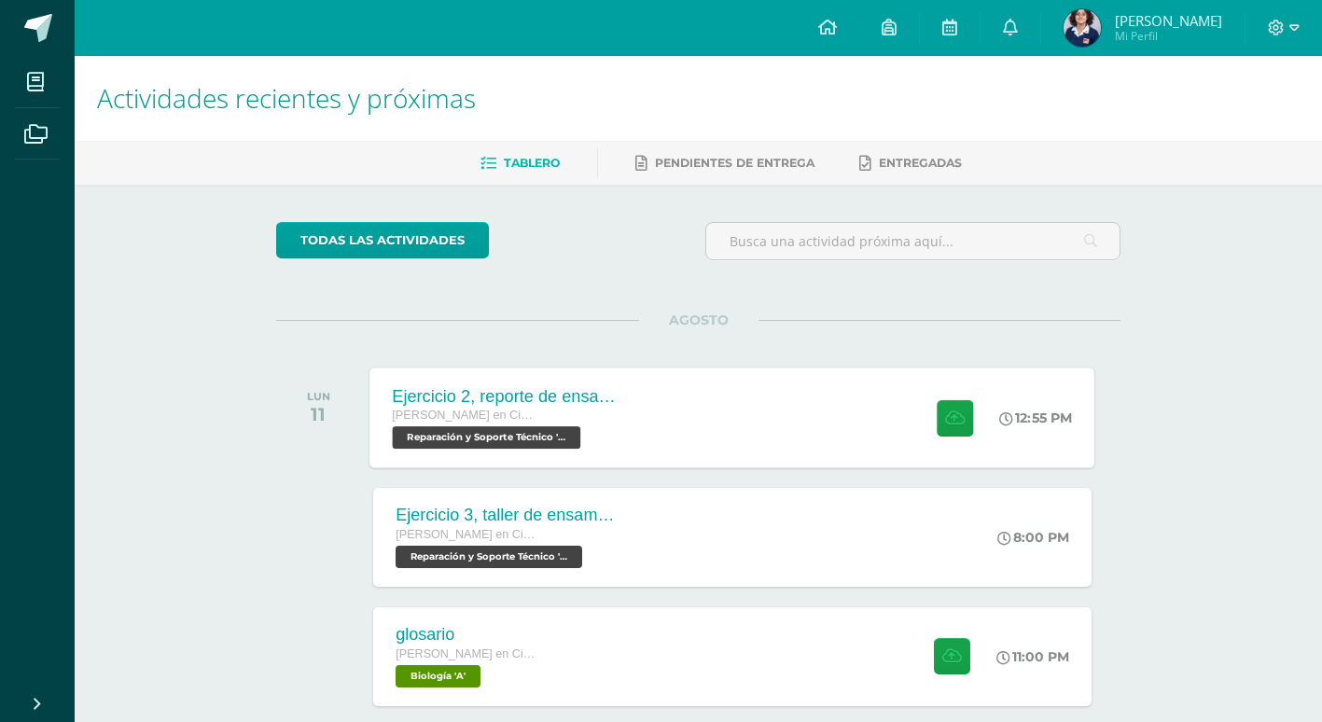
click at [733, 423] on div "Ejercicio 2, reporte de ensamblaje [PERSON_NAME] en Ciencias y Letras con Orien…" at bounding box center [732, 418] width 725 height 100
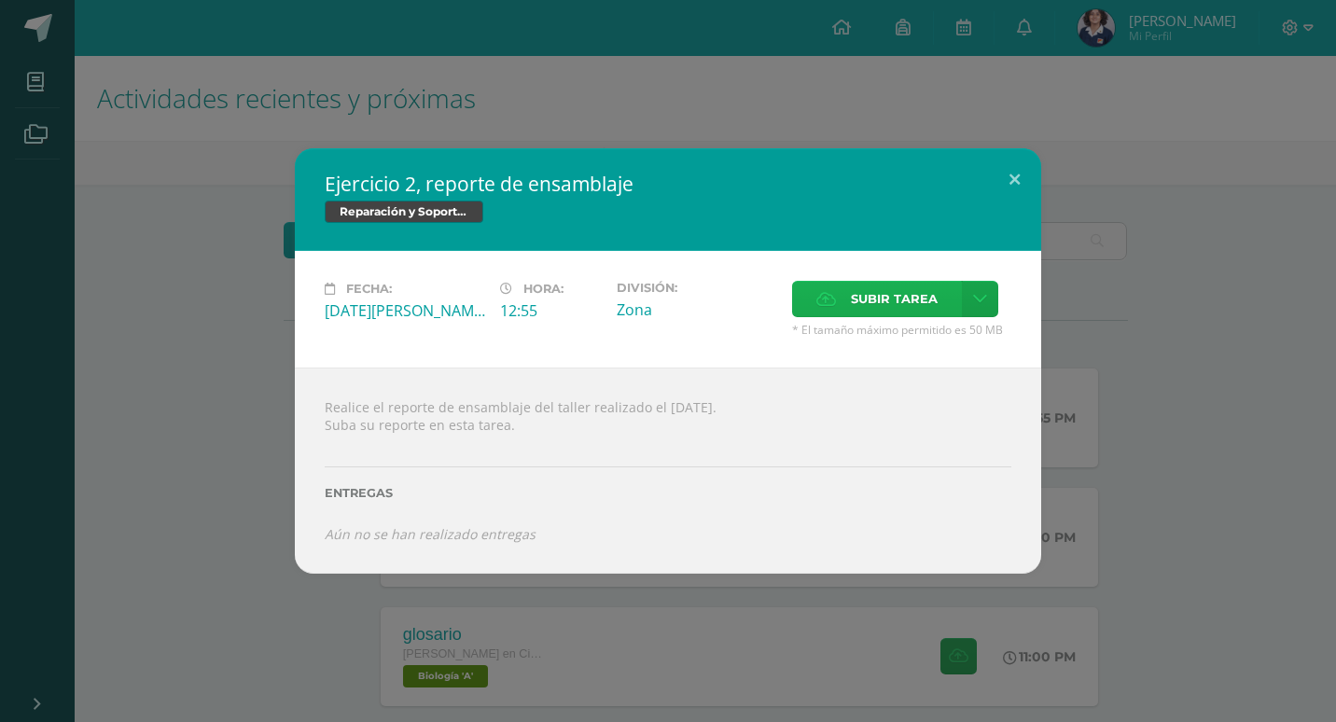
click at [875, 294] on span "Subir tarea" at bounding box center [894, 299] width 87 height 35
click at [0, 0] on input "Subir tarea" at bounding box center [0, 0] width 0 height 0
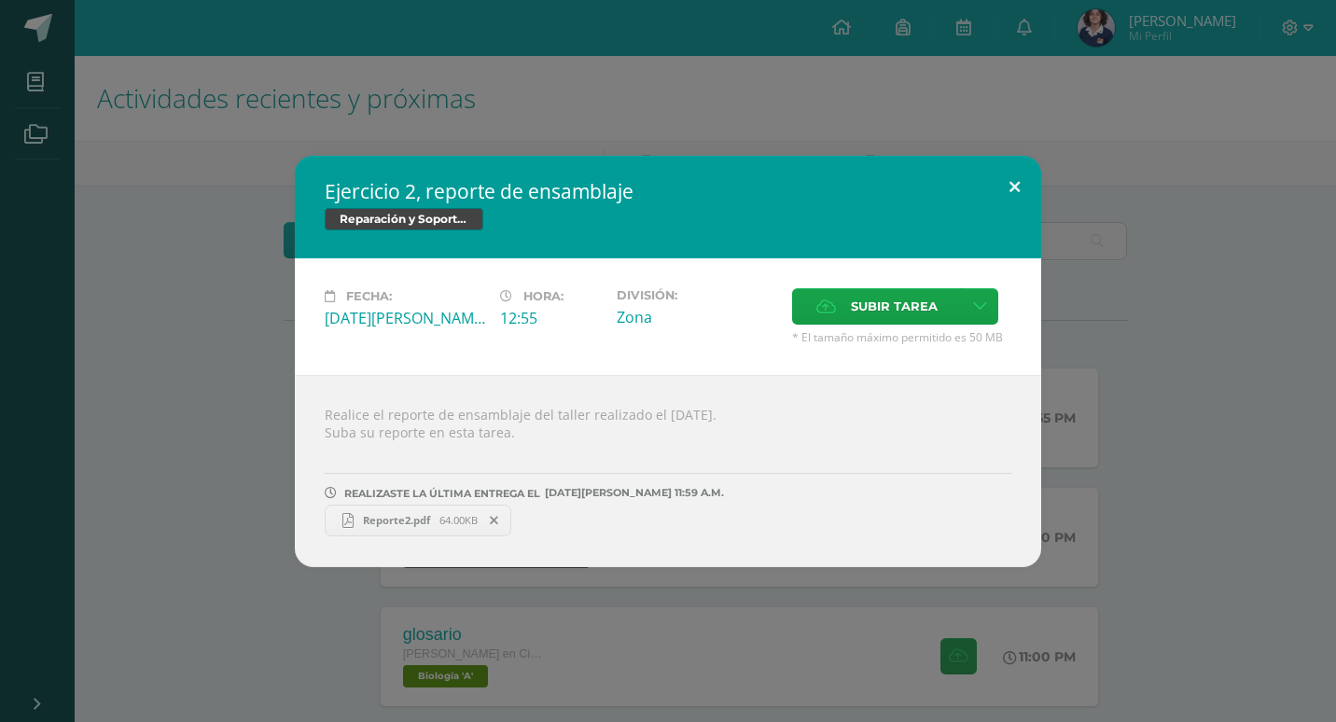
click at [1008, 187] on button at bounding box center [1014, 187] width 53 height 63
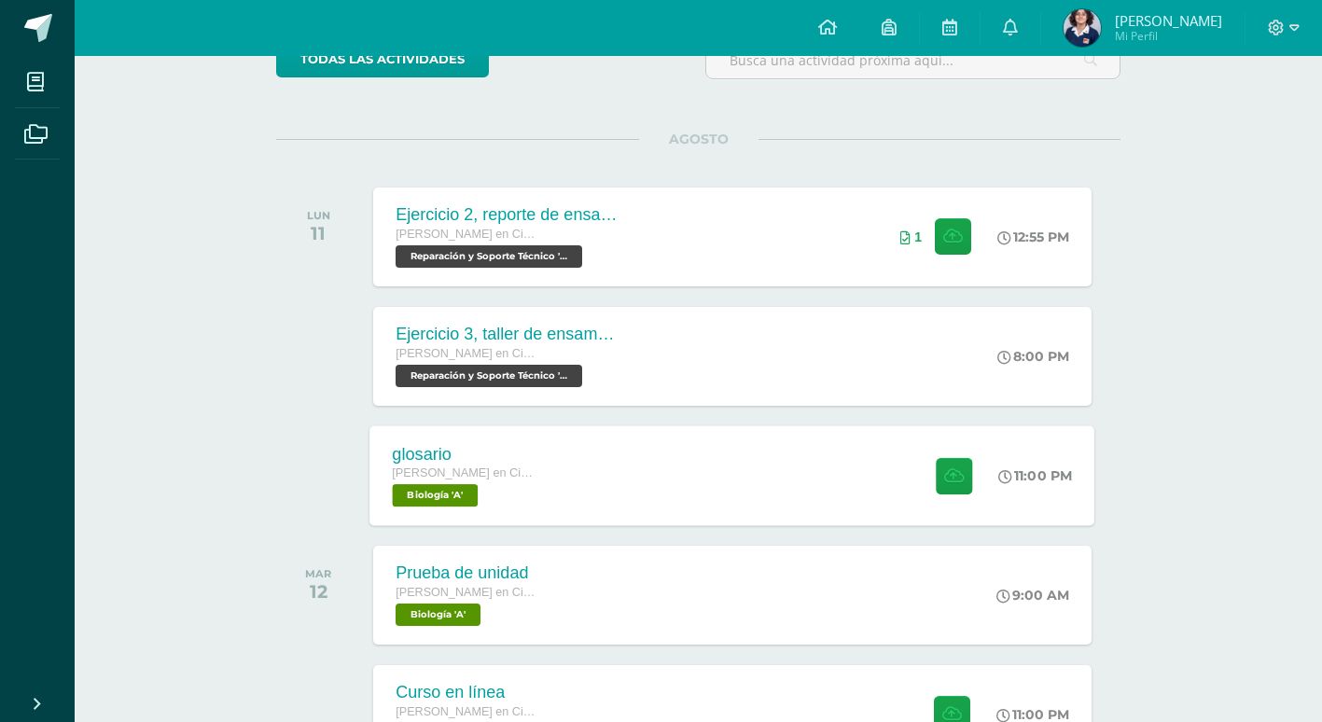
scroll to position [553, 0]
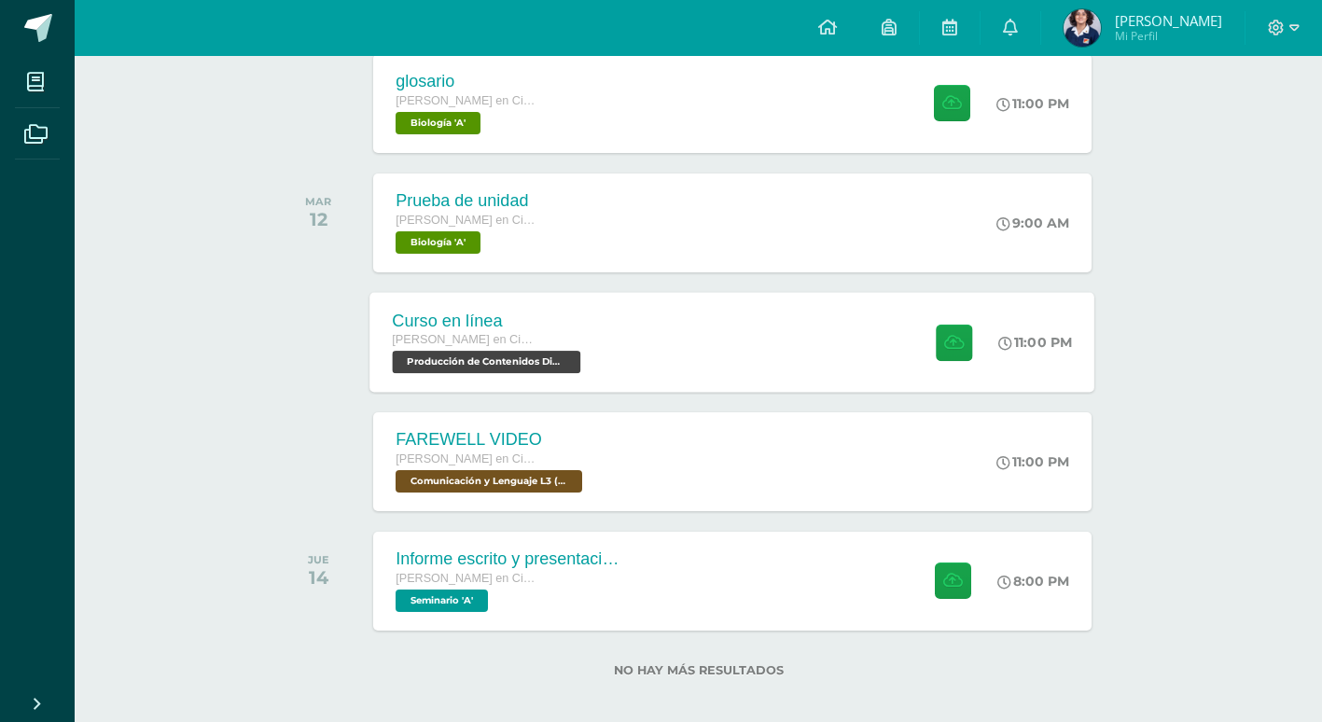
click at [746, 333] on div "Curso en línea Quinto Quinto Bachillerato en Ciencias y Letras con Orientación …" at bounding box center [732, 342] width 725 height 100
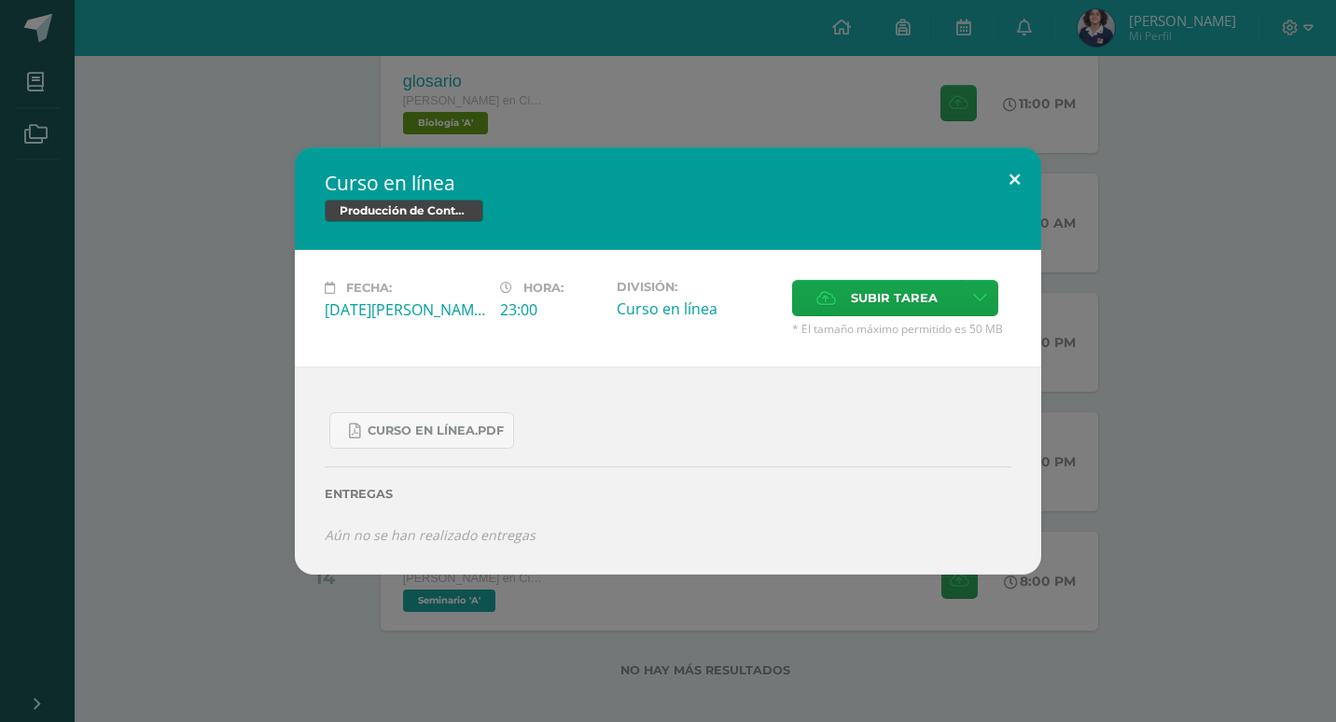
click at [1014, 165] on button at bounding box center [1014, 178] width 53 height 63
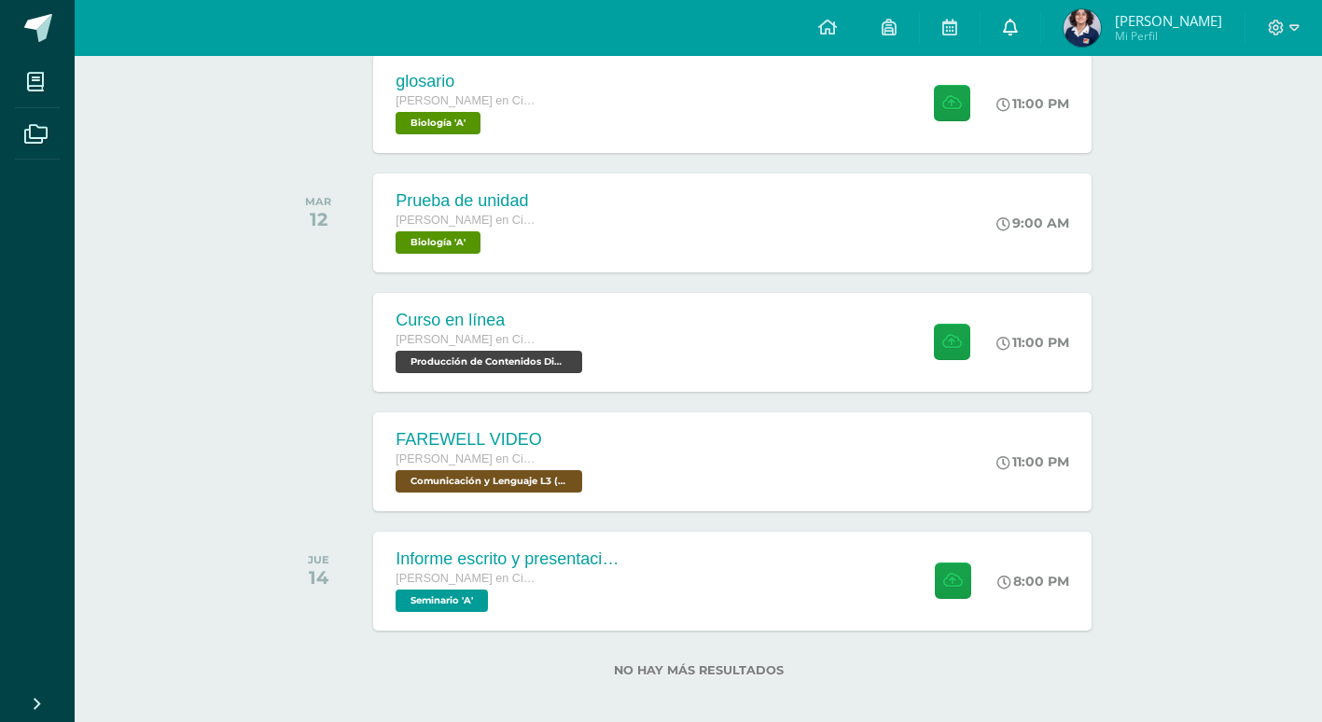
click at [1039, 18] on link at bounding box center [1011, 28] width 60 height 56
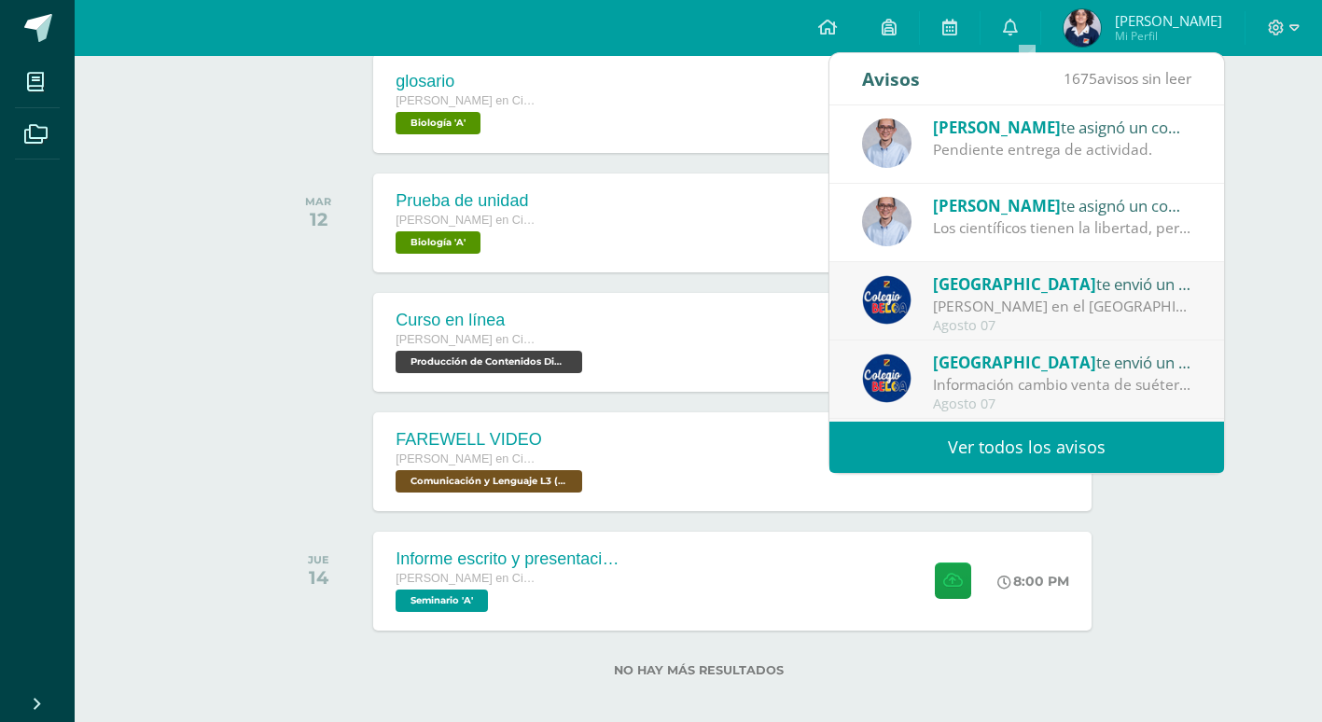
click at [1043, 134] on div "Juan te asignó un comentario en 'Ética ecológica y justicia social desde Laudat…" at bounding box center [1062, 127] width 259 height 24
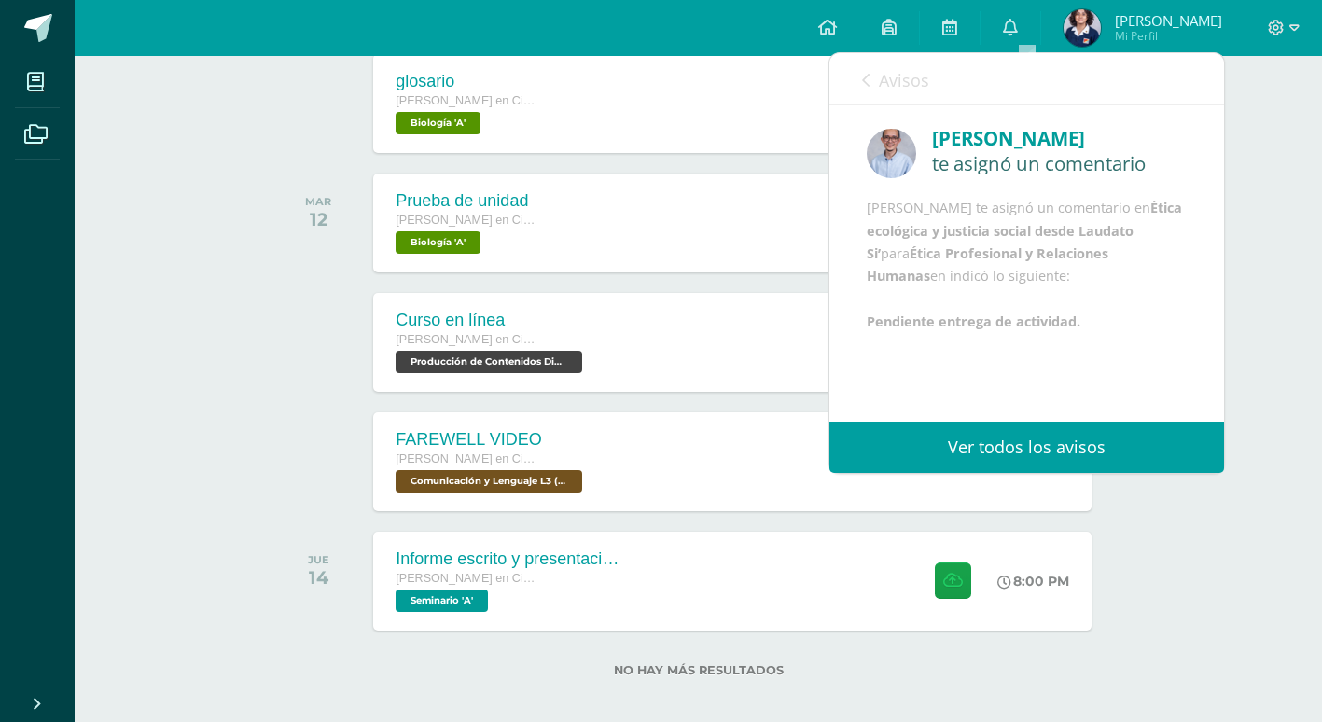
scroll to position [0, 0]
click at [884, 82] on span "Avisos" at bounding box center [904, 80] width 50 height 22
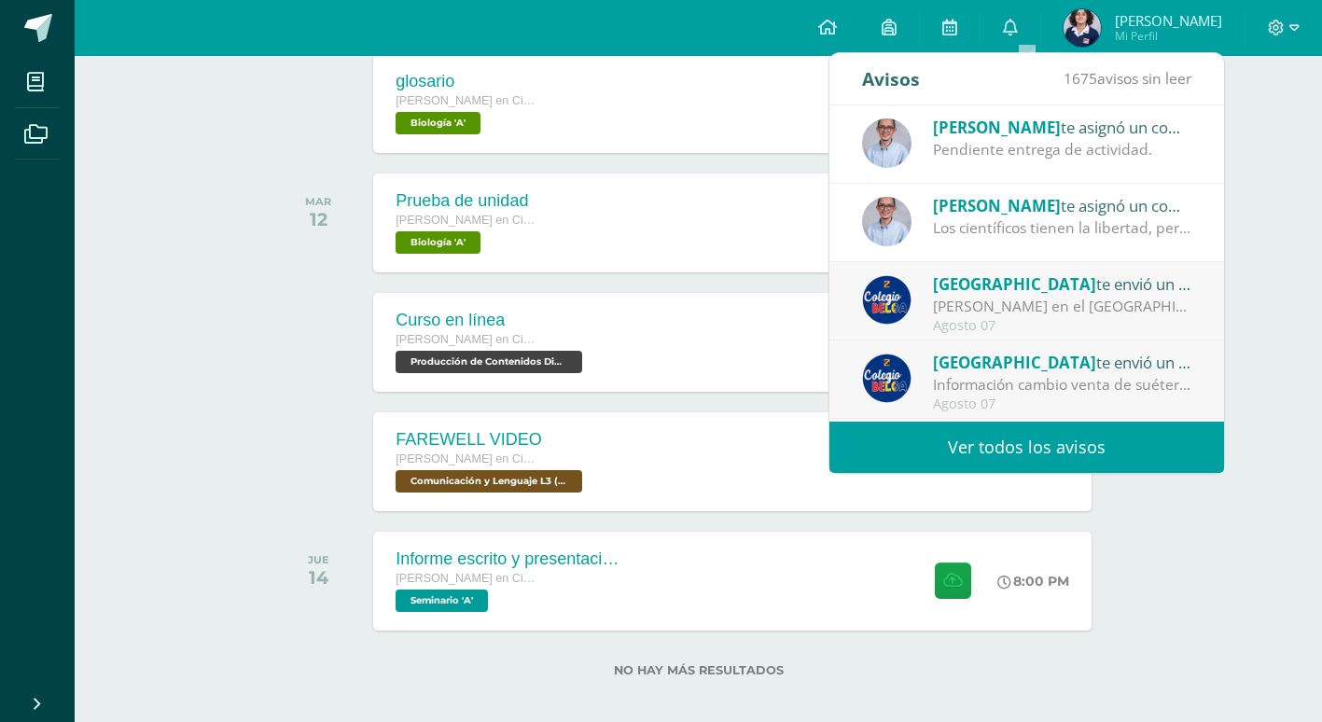
click at [997, 149] on div "Pendiente entrega de actividad." at bounding box center [1062, 149] width 259 height 21
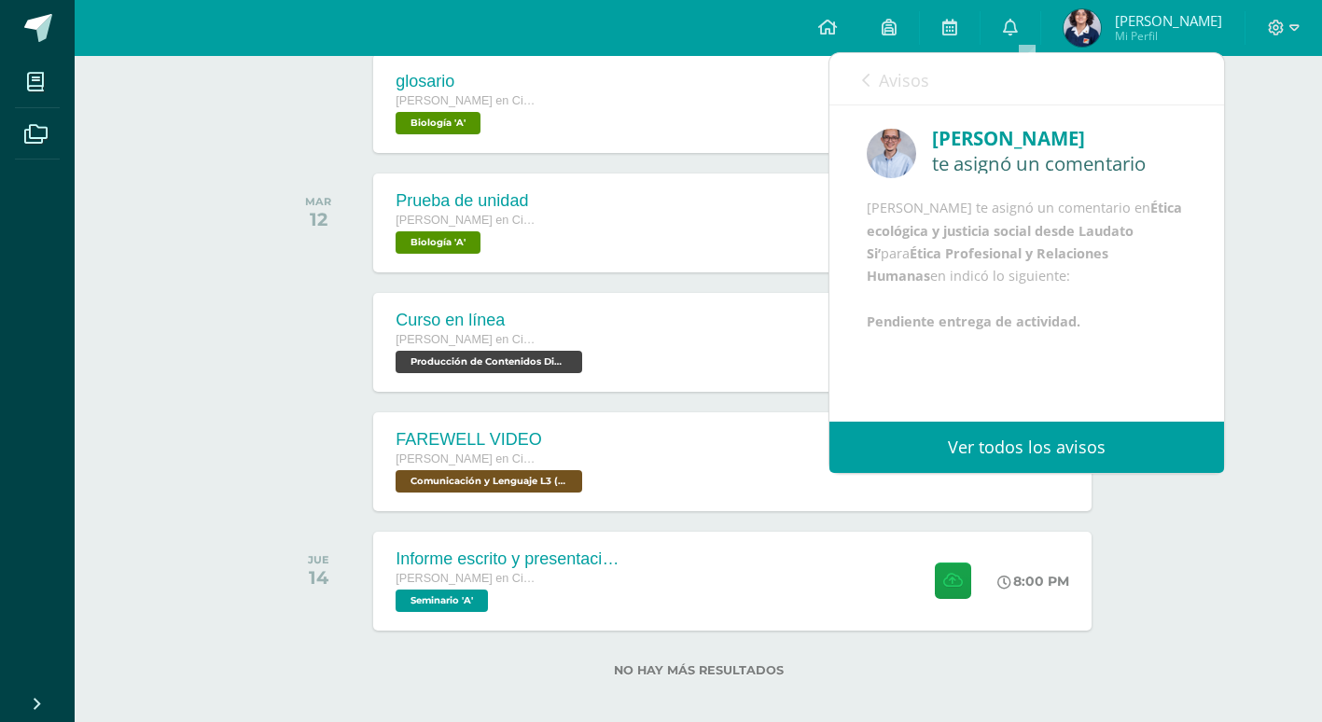
click at [914, 78] on span "Avisos" at bounding box center [904, 80] width 50 height 22
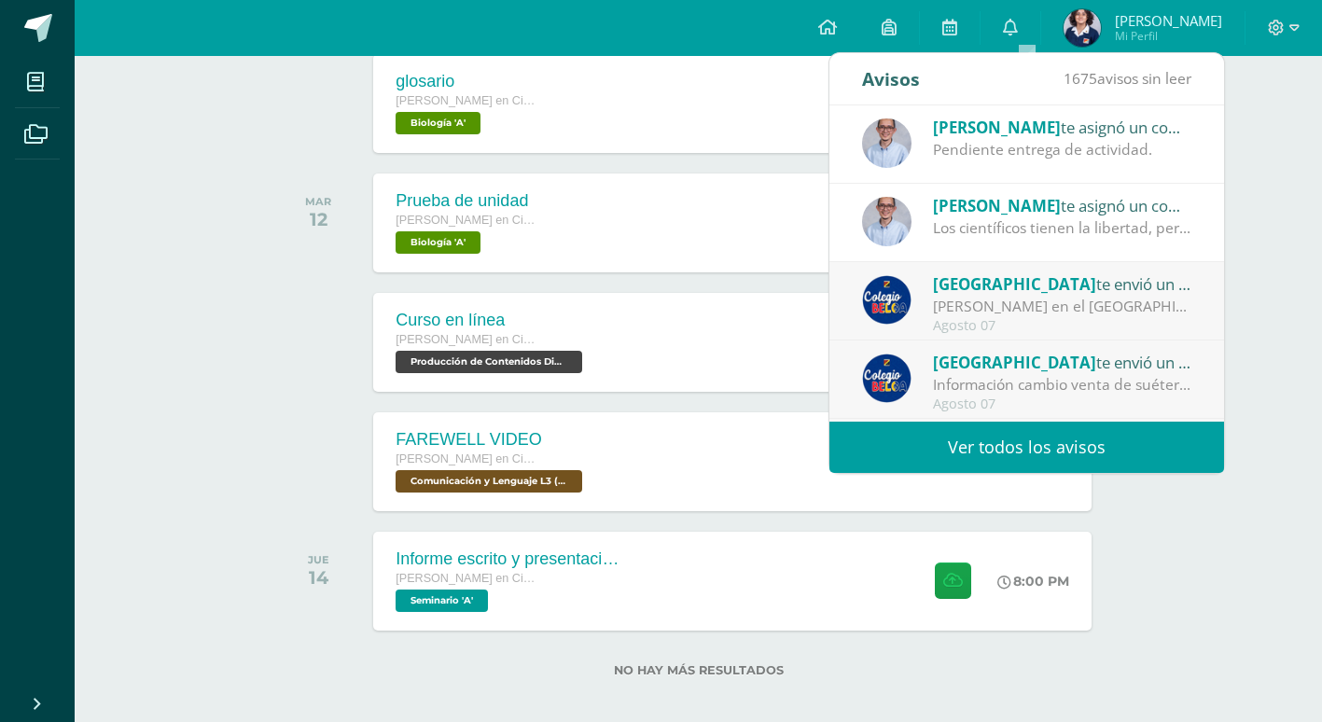
click at [993, 248] on div "Juan te asignó un comentario en 'Hoja de trabajo 1' para 'Ética Profesional y R…" at bounding box center [1027, 223] width 395 height 78
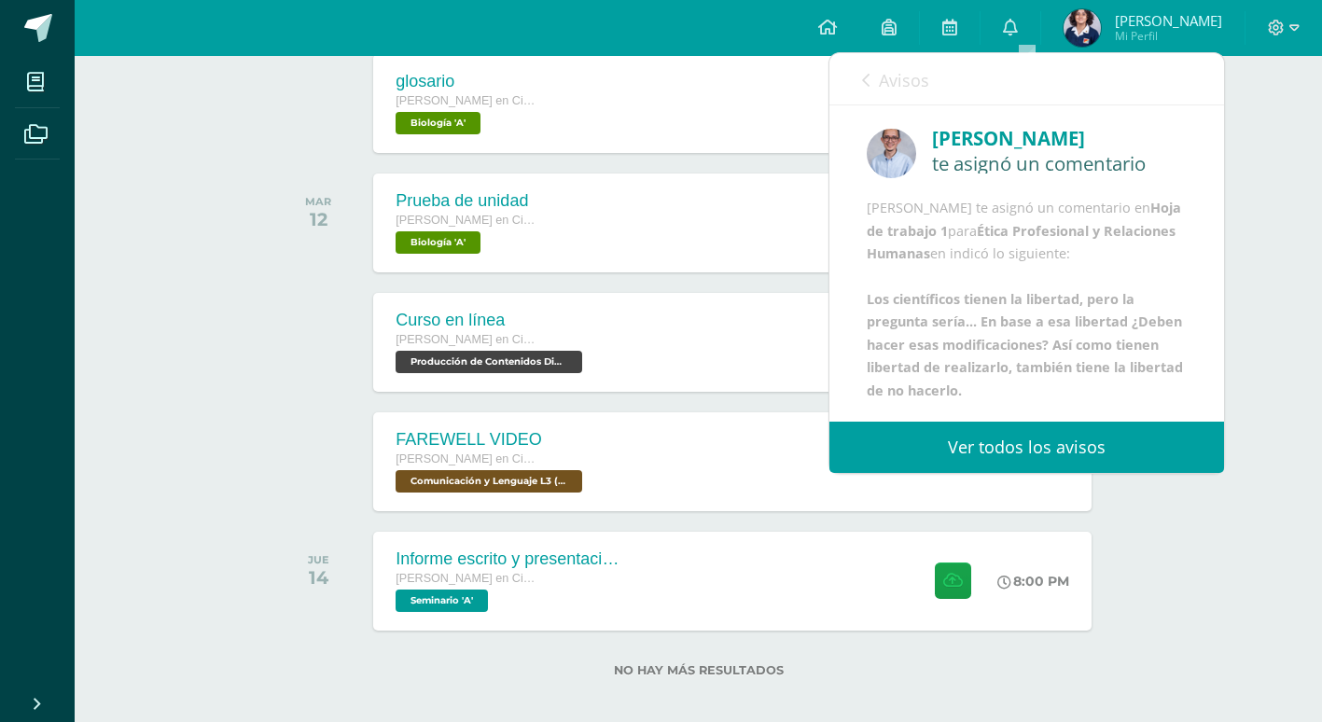
click at [889, 64] on link "Avisos" at bounding box center [895, 79] width 67 height 53
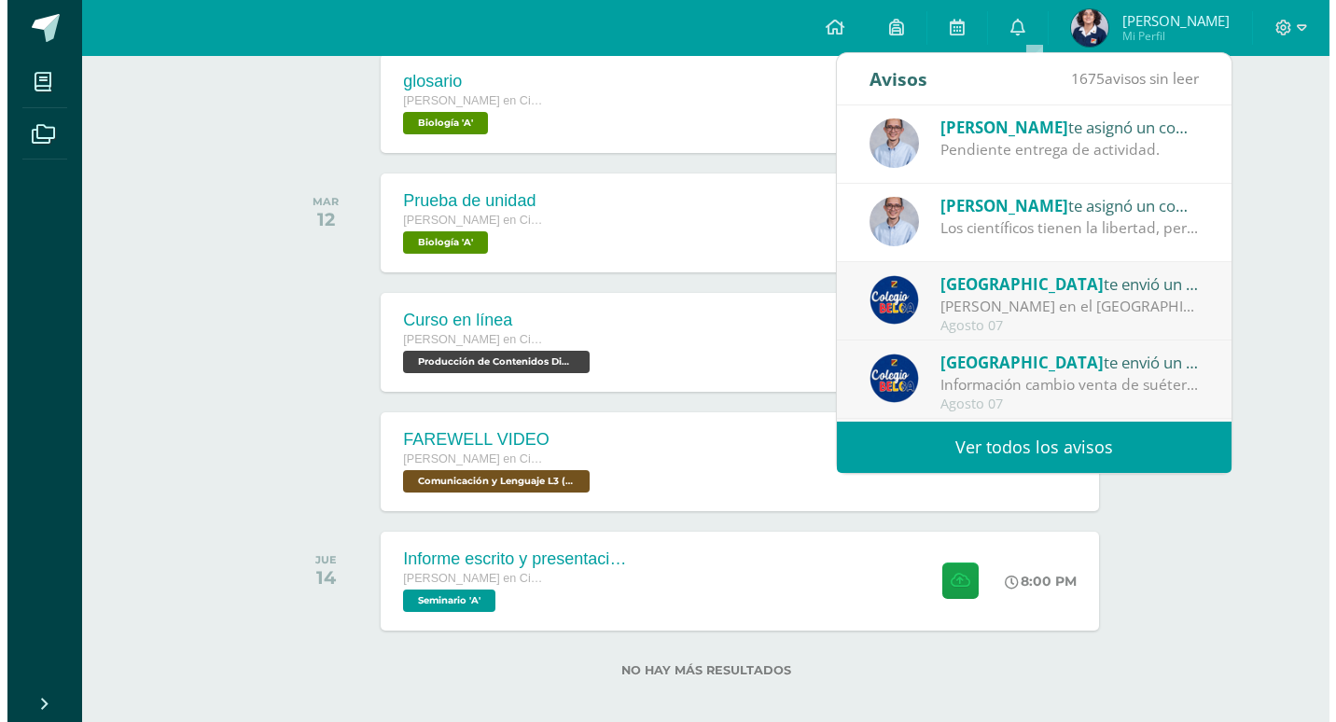
scroll to position [311, 0]
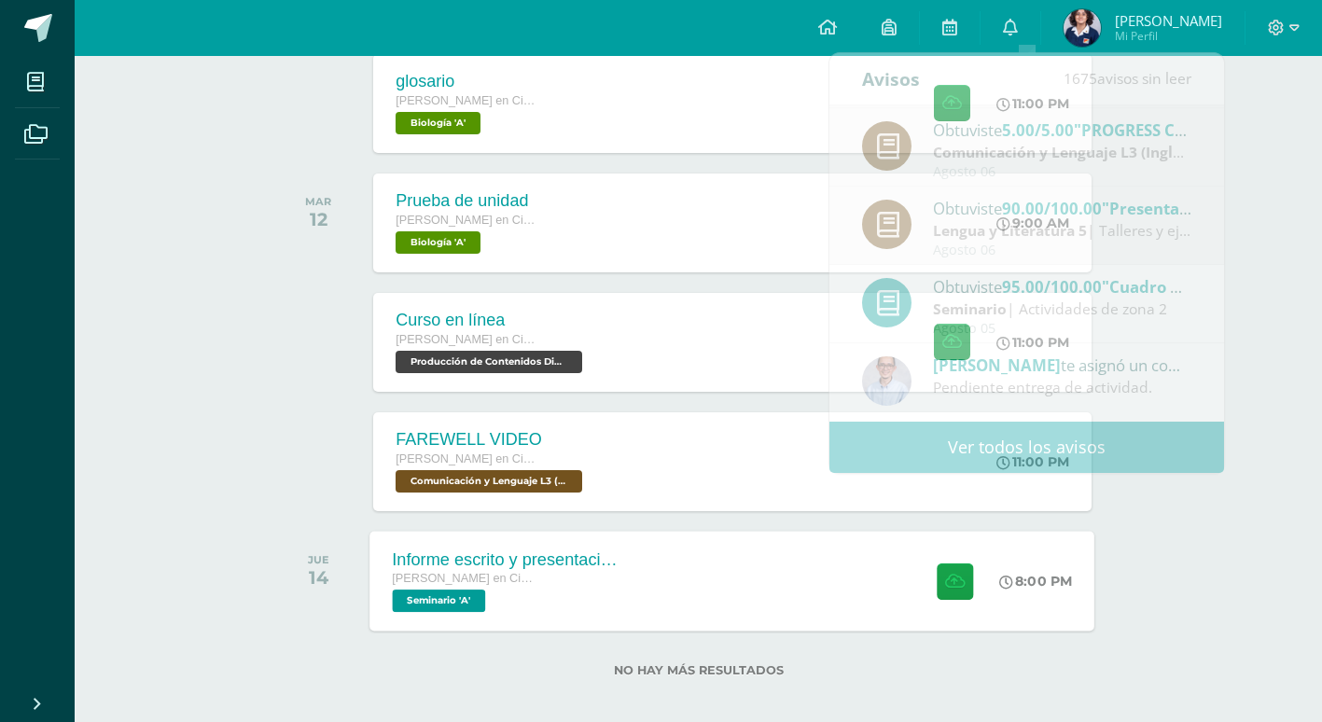
click at [707, 600] on div "Informe escrito y presentación final Quinto Quinto Bachillerato en Ciencias y L…" at bounding box center [732, 581] width 725 height 100
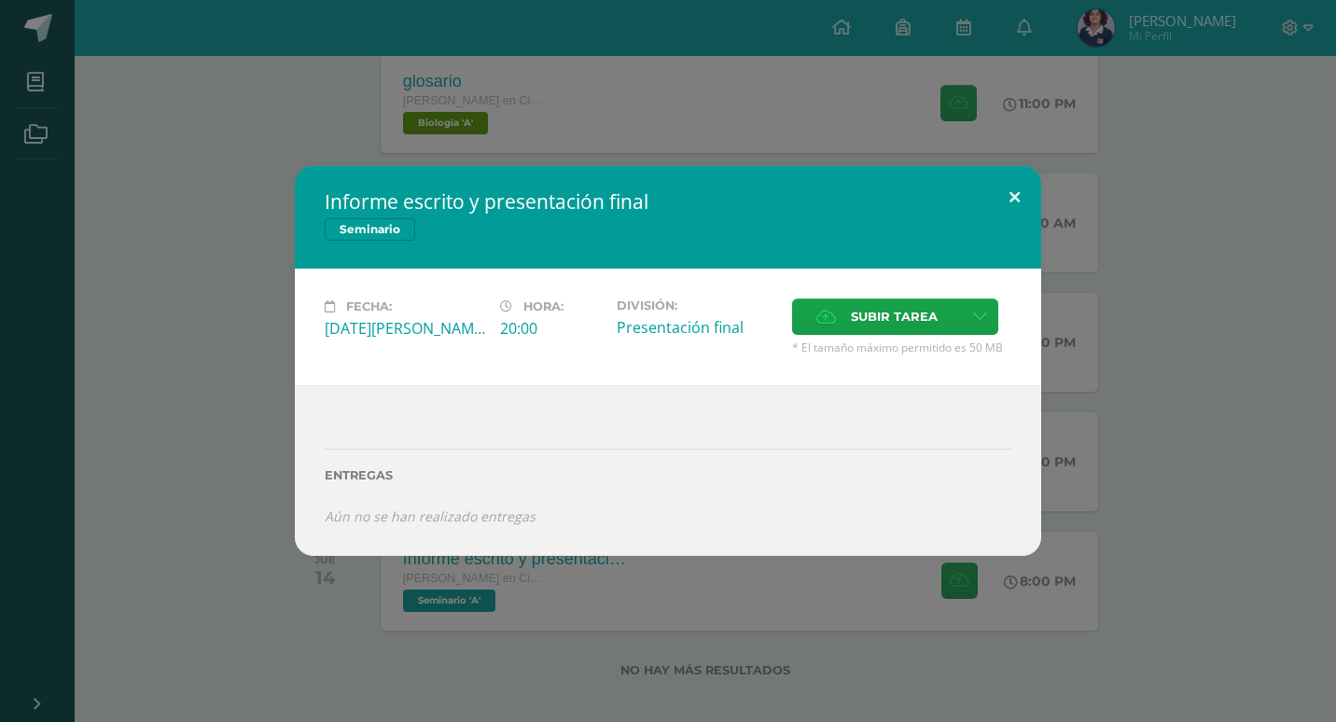
click at [1013, 204] on button at bounding box center [1014, 197] width 53 height 63
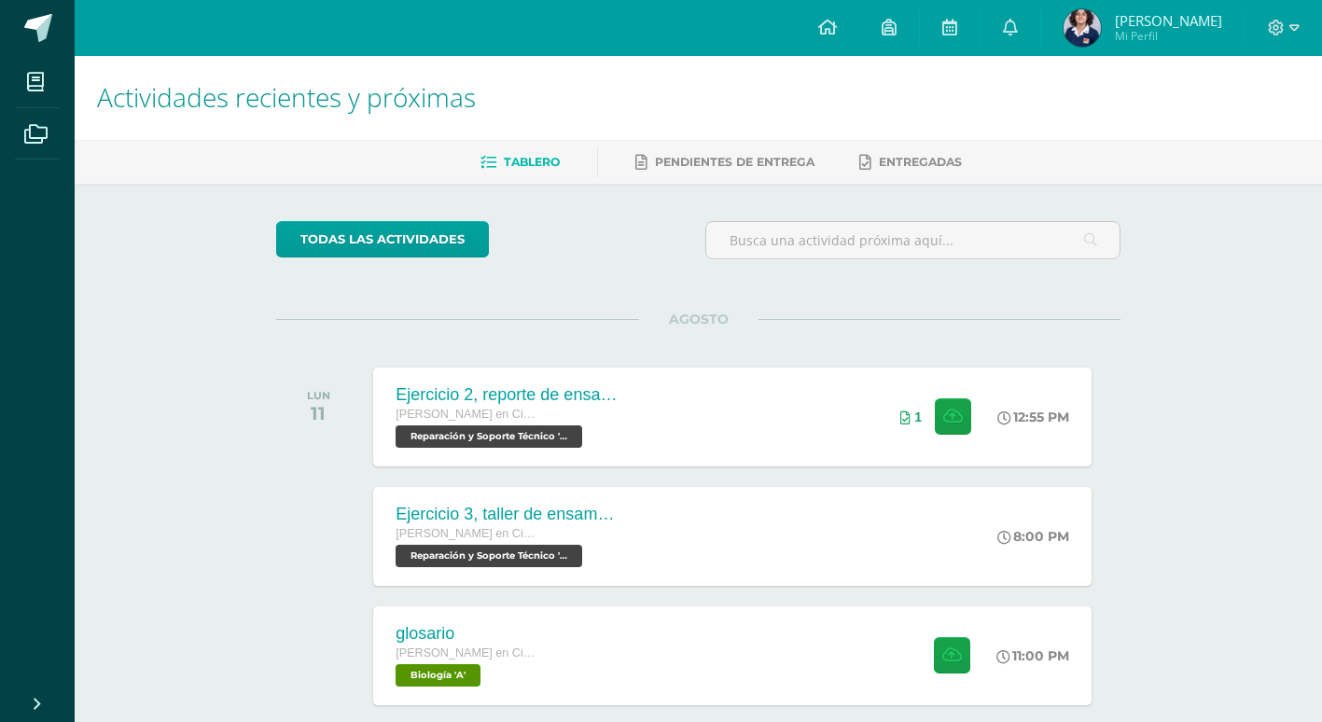
scroll to position [0, 0]
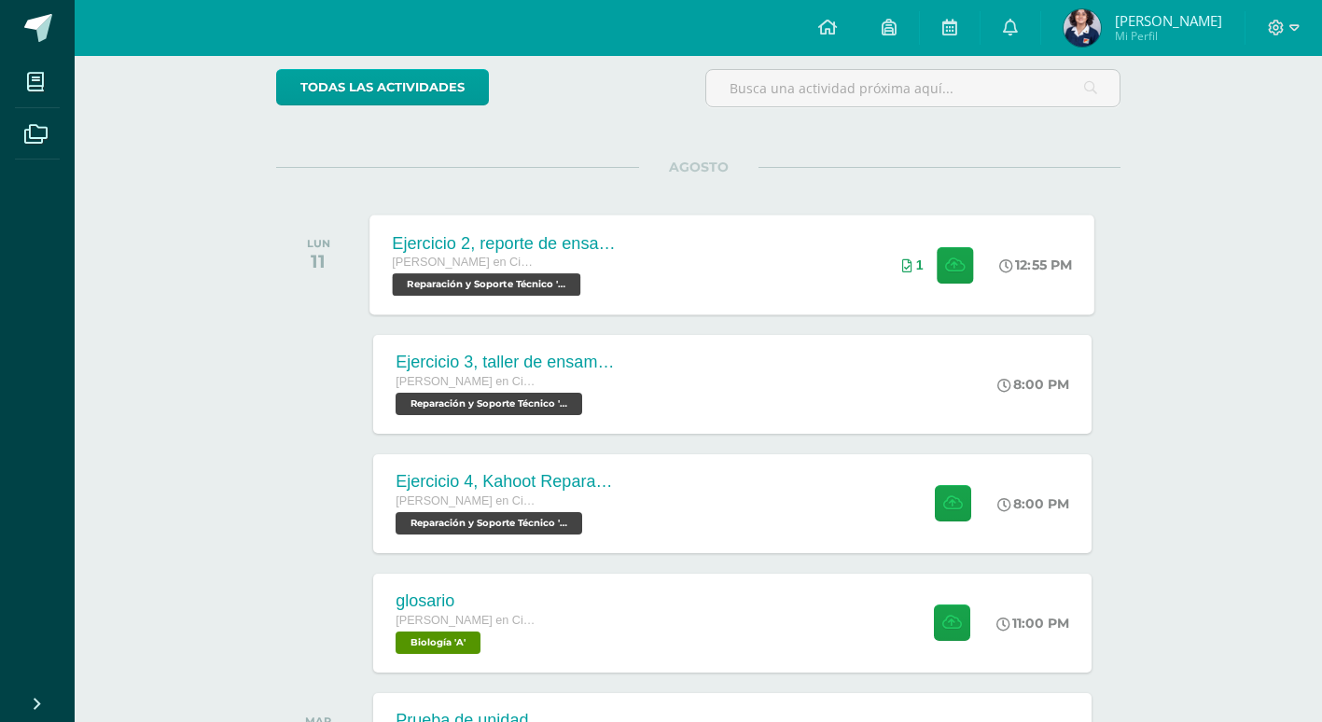
scroll to position [187, 0]
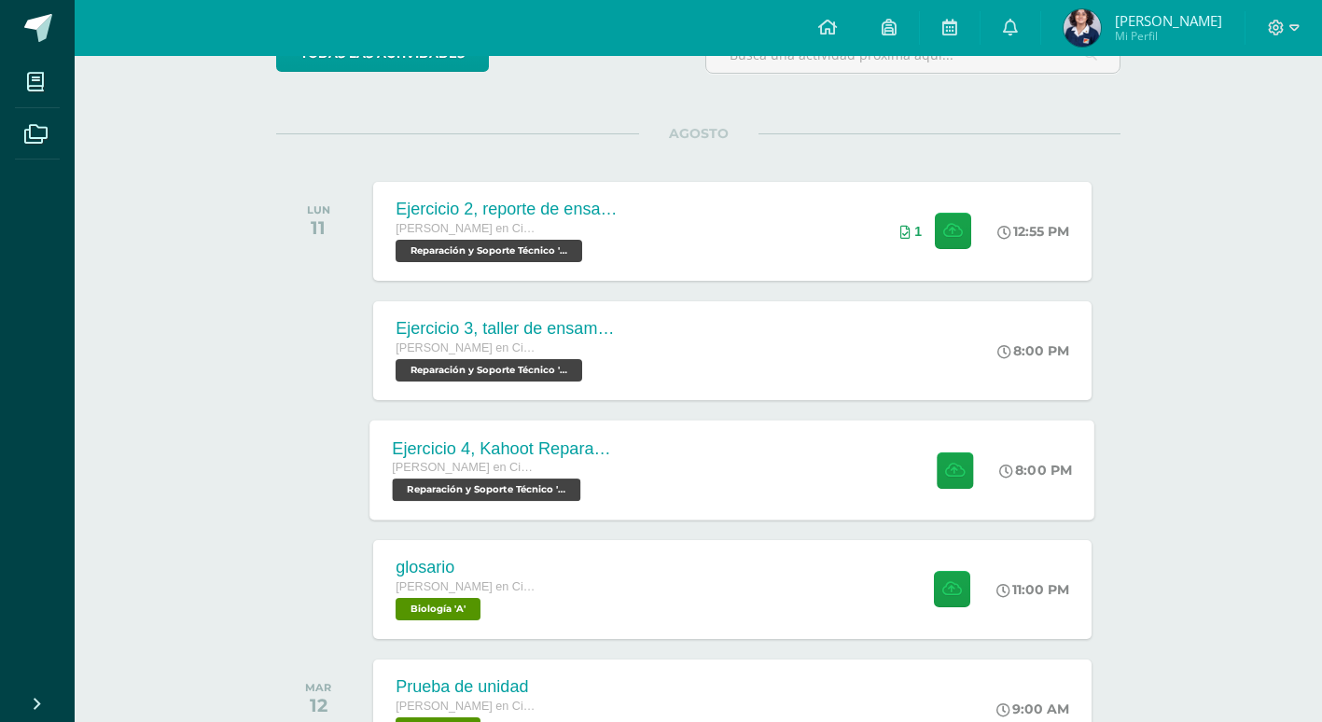
click at [659, 456] on div "Ejercicio 4, Kahoot Reparación [PERSON_NAME] en Ciencias y Letras con Orientaci…" at bounding box center [732, 470] width 725 height 100
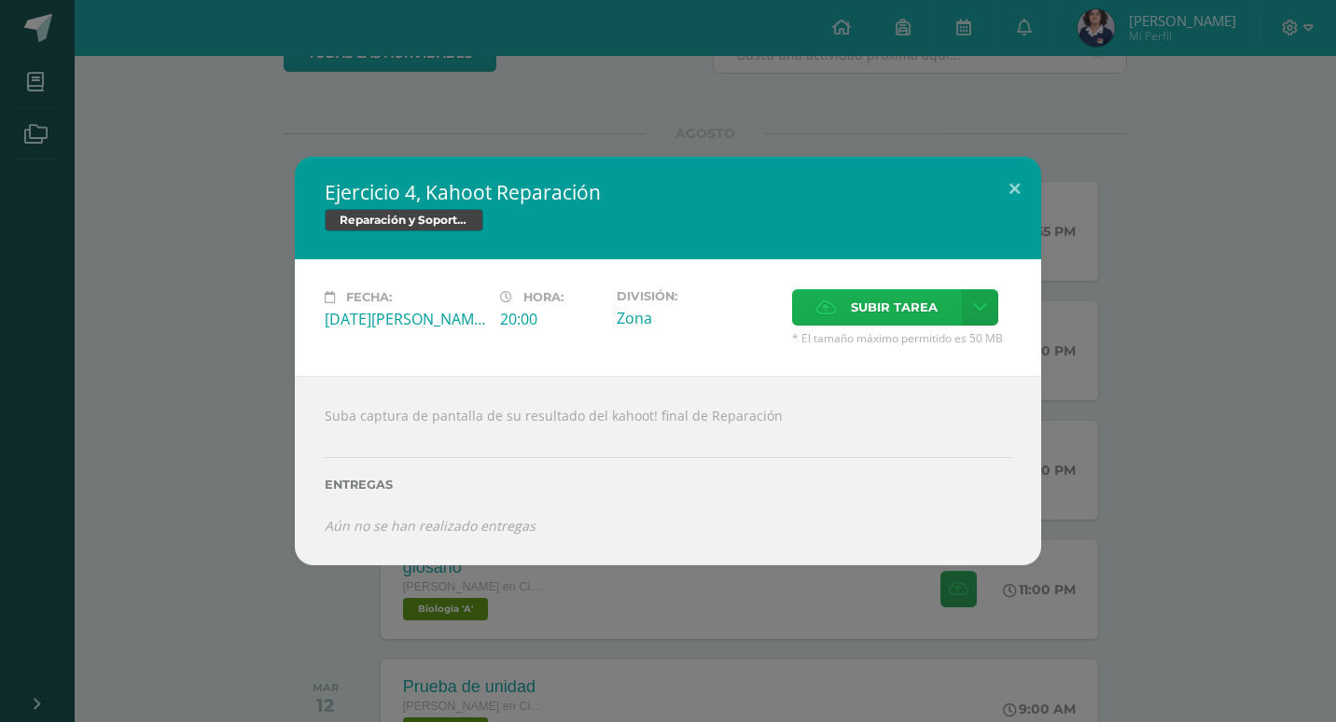
click at [898, 305] on span "Subir tarea" at bounding box center [894, 307] width 87 height 35
click at [0, 0] on input "Subir tarea" at bounding box center [0, 0] width 0 height 0
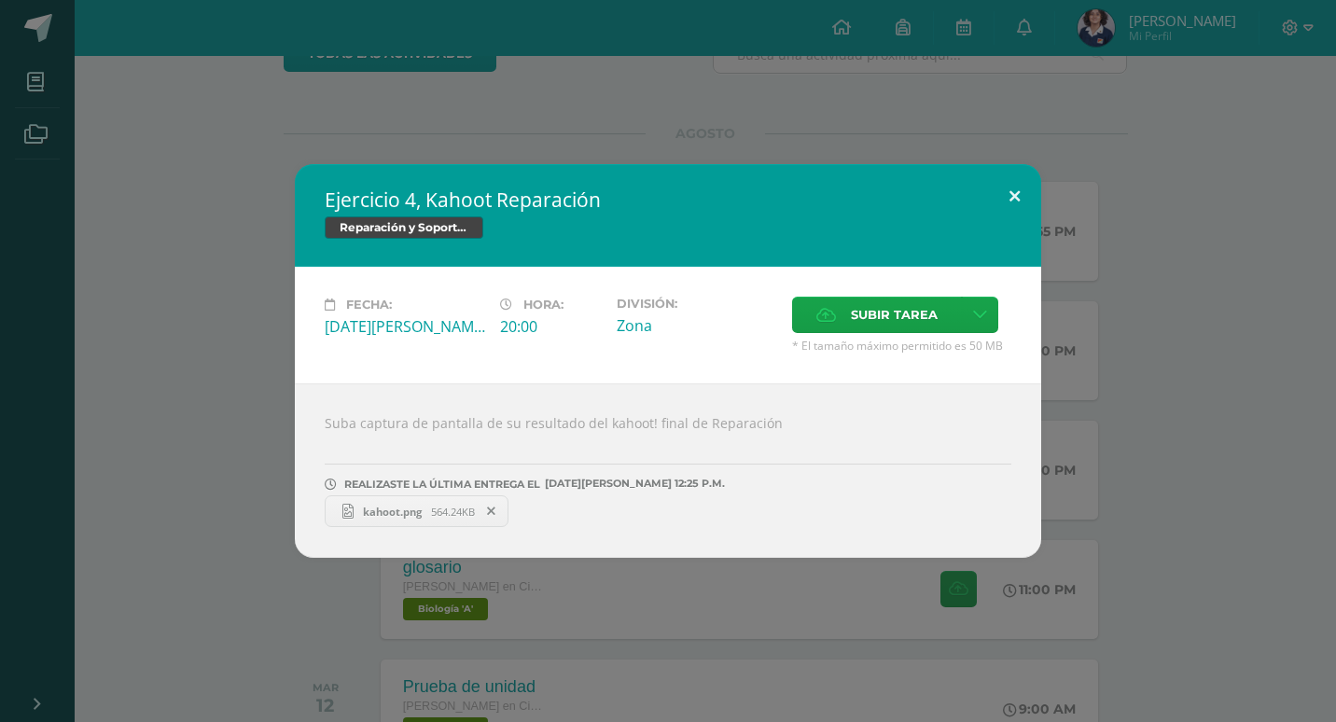
click at [1007, 188] on button at bounding box center [1014, 195] width 53 height 63
